Goal: Transaction & Acquisition: Obtain resource

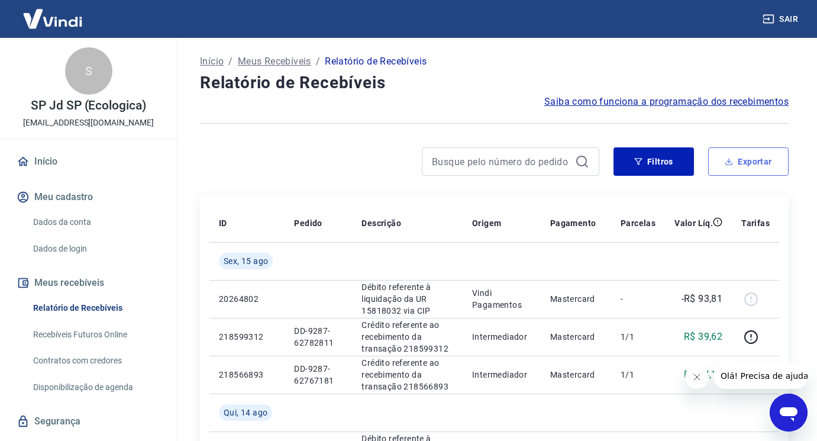
click at [753, 157] on button "Exportar" at bounding box center [748, 161] width 80 height 28
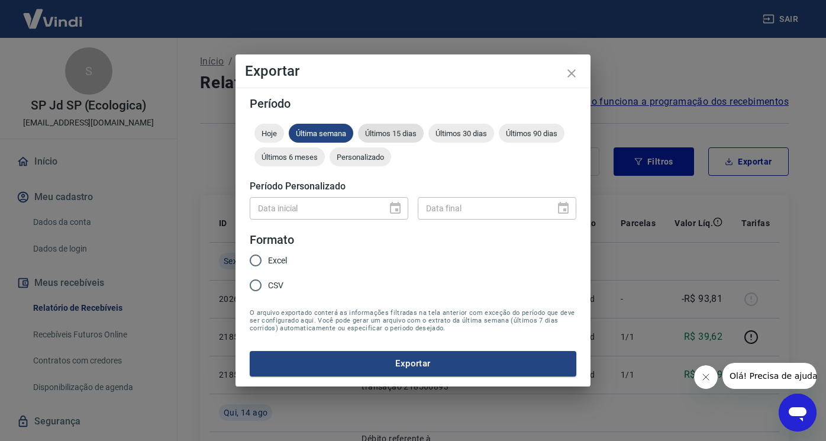
click at [389, 135] on span "Últimos 15 dias" at bounding box center [391, 133] width 66 height 9
click at [282, 255] on span "Excel" at bounding box center [277, 260] width 19 height 12
click at [268, 255] on input "Excel" at bounding box center [255, 260] width 25 height 25
radio input "true"
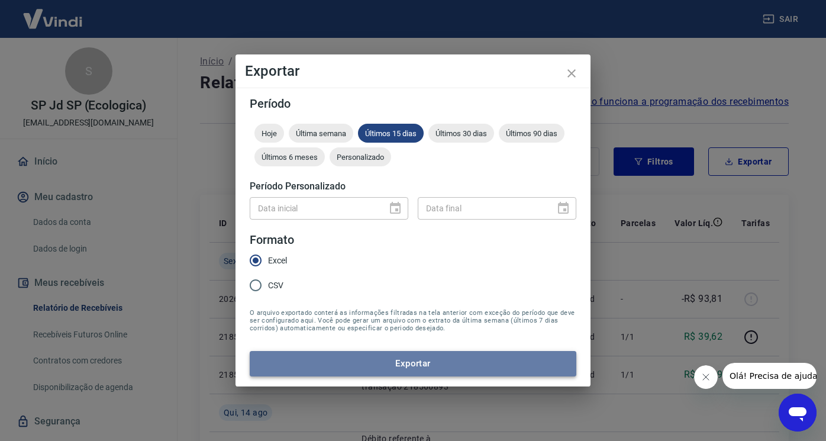
click at [344, 367] on button "Exportar" at bounding box center [413, 363] width 327 height 25
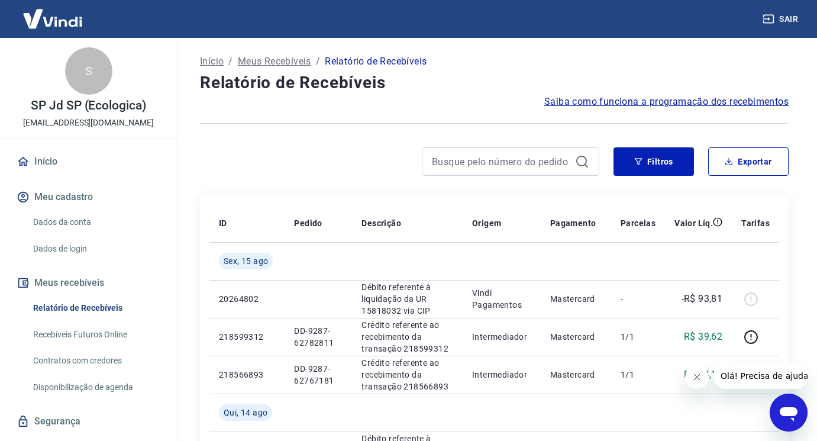
click at [784, 22] on button "Sair" at bounding box center [781, 19] width 43 height 22
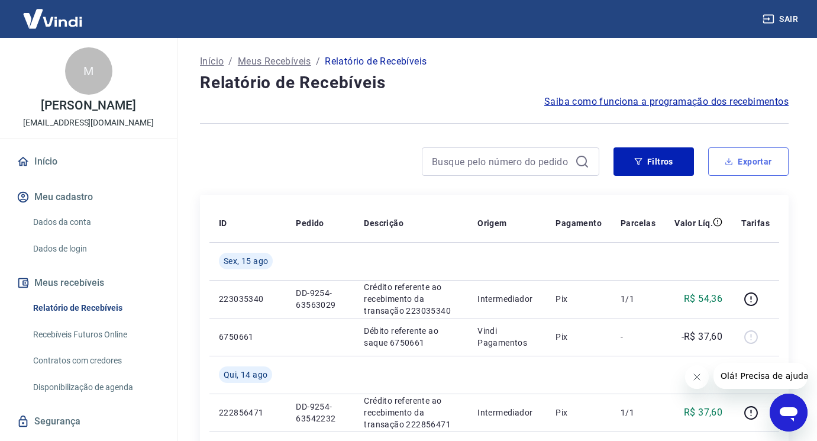
click at [753, 160] on button "Exportar" at bounding box center [748, 161] width 80 height 28
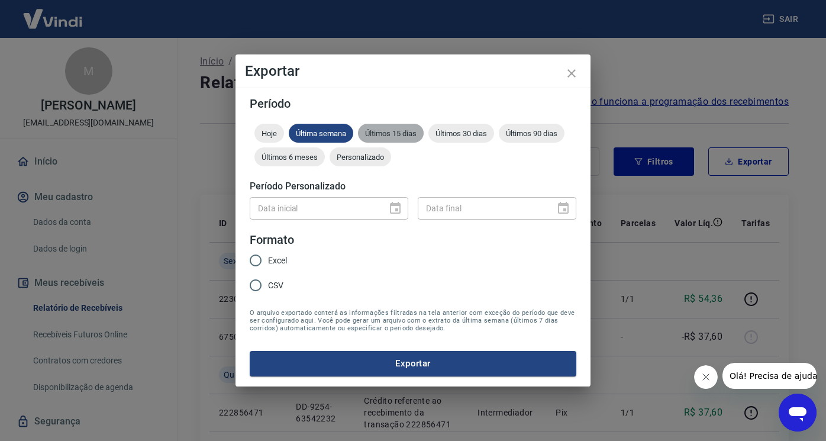
click at [380, 130] on span "Últimos 15 dias" at bounding box center [391, 133] width 66 height 9
click at [270, 261] on span "Excel" at bounding box center [277, 260] width 19 height 12
click at [268, 261] on input "Excel" at bounding box center [255, 260] width 25 height 25
radio input "true"
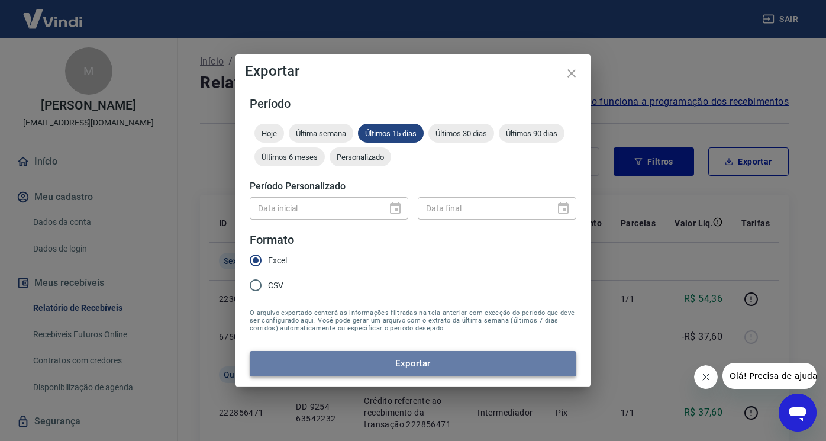
click at [329, 360] on button "Exportar" at bounding box center [413, 363] width 327 height 25
